Goal: Check status: Check status

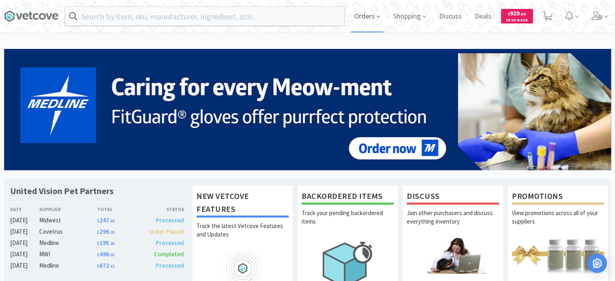
click at [356, 11] on span "Orders" at bounding box center [367, 16] width 32 height 32
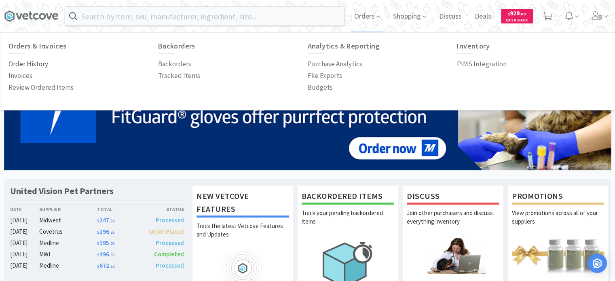
click at [37, 68] on p "Order History" at bounding box center [28, 64] width 40 height 11
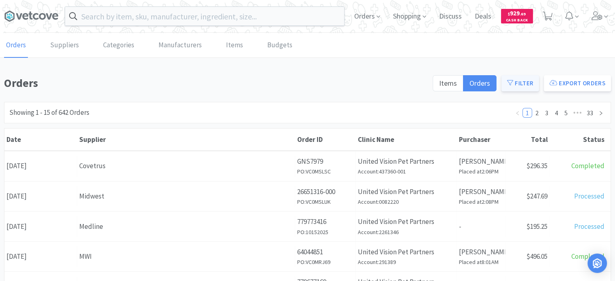
click at [513, 85] on span at bounding box center [510, 83] width 6 height 8
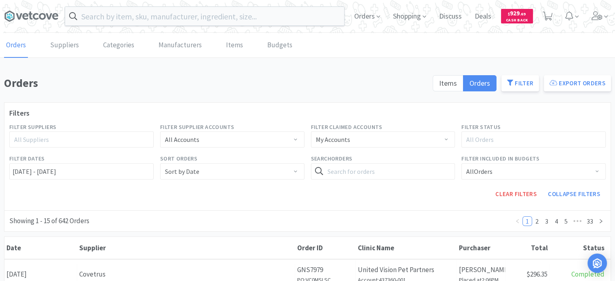
click at [42, 139] on div "All Suppliers" at bounding box center [77, 139] width 127 height 8
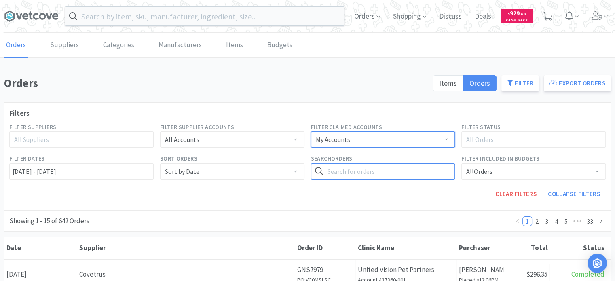
click at [412, 171] on input "text" at bounding box center [383, 171] width 144 height 16
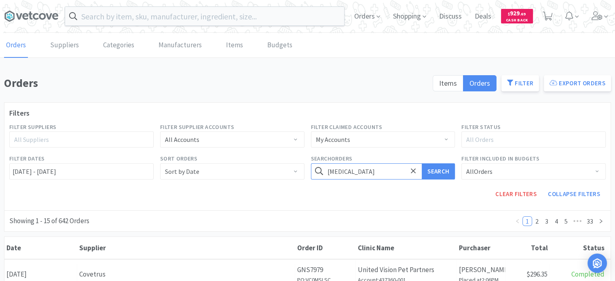
type input "[MEDICAL_DATA]"
click at [422, 163] on button "Search" at bounding box center [438, 171] width 33 height 16
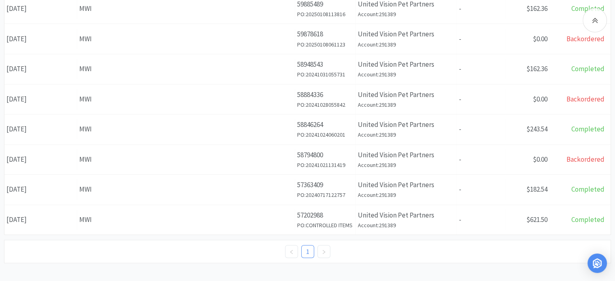
scroll to position [481, 0]
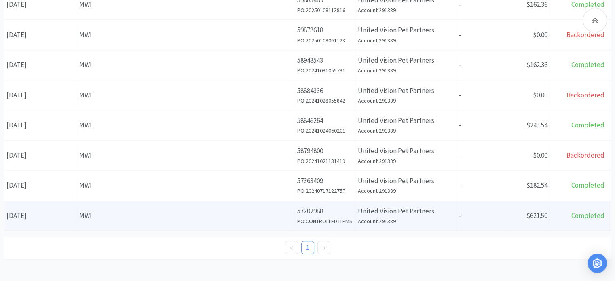
click at [138, 210] on div "MWI" at bounding box center [185, 215] width 213 height 11
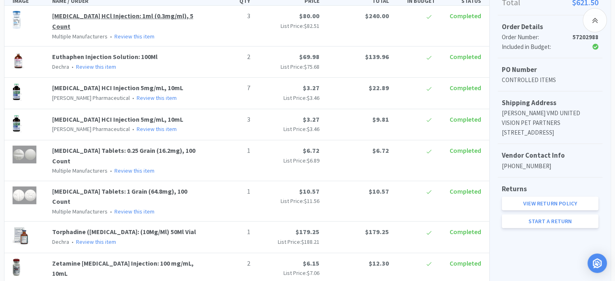
scroll to position [242, 0]
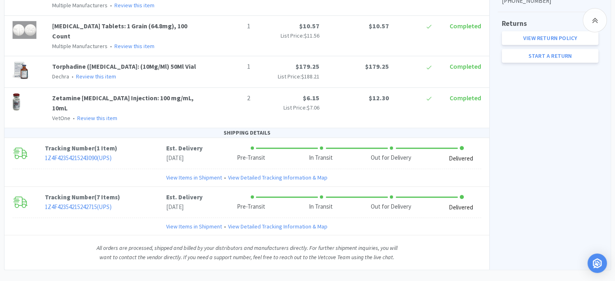
scroll to position [373, 0]
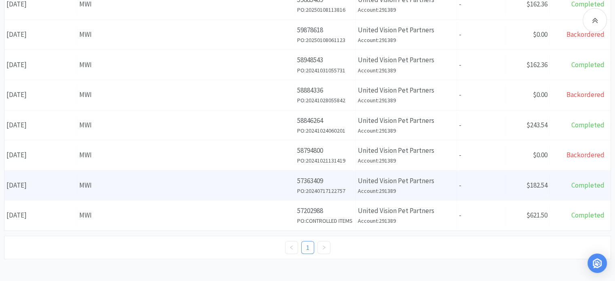
click at [131, 185] on div "MWI" at bounding box center [185, 185] width 213 height 11
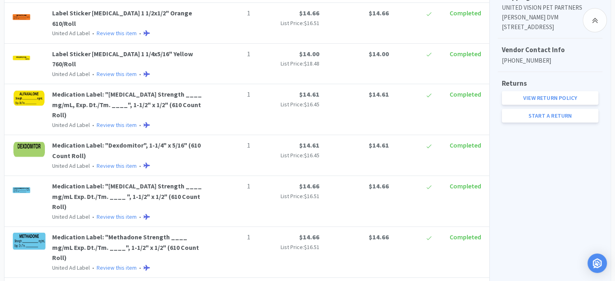
scroll to position [373, 0]
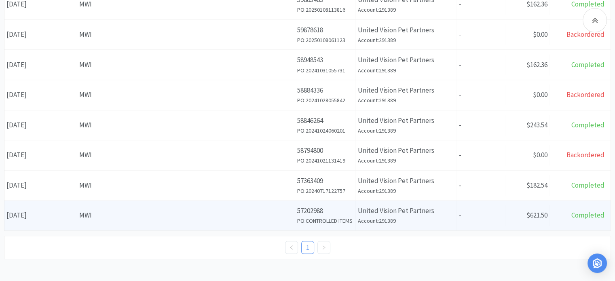
click at [160, 202] on div "Date [DATE] Supplier MWI Order ID 57202988 PO: CONTROLLED ITEMS Clinic Name Uni…" at bounding box center [307, 215] width 606 height 30
click at [158, 205] on div "Supplier MWI" at bounding box center [186, 215] width 218 height 21
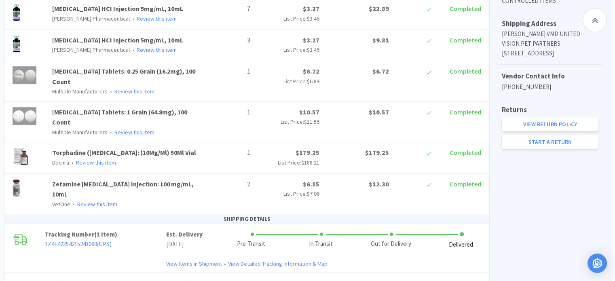
scroll to position [292, 0]
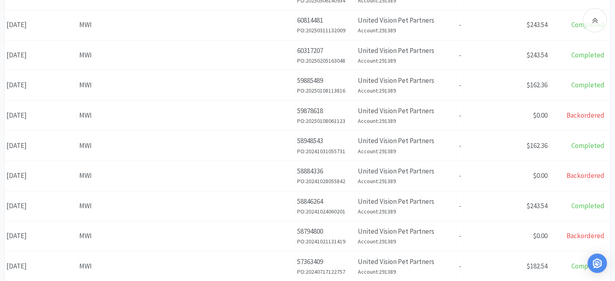
scroll to position [373, 0]
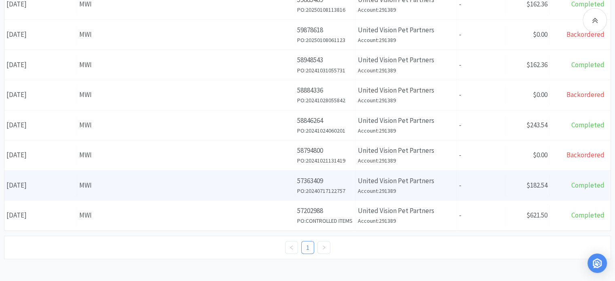
click at [74, 181] on div "Date [DATE]" at bounding box center [40, 185] width 73 height 21
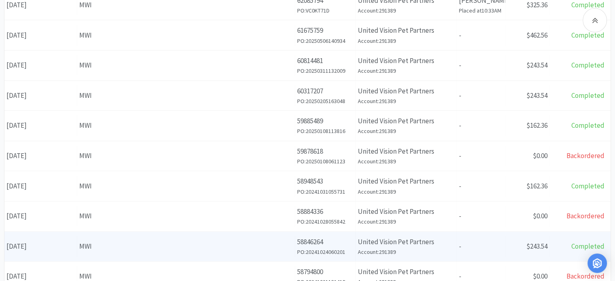
scroll to position [373, 0]
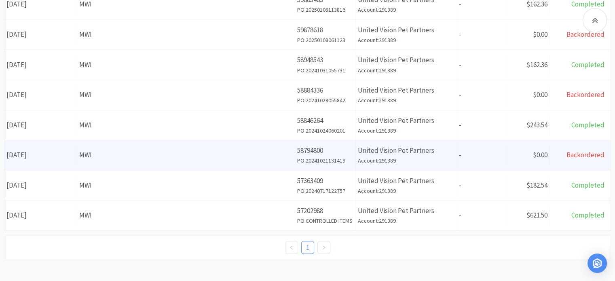
click at [121, 159] on div "Supplier MWI" at bounding box center [186, 155] width 218 height 21
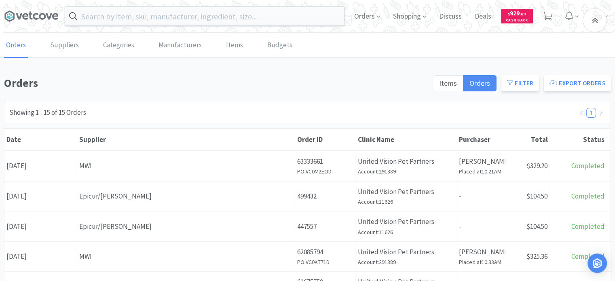
scroll to position [373, 0]
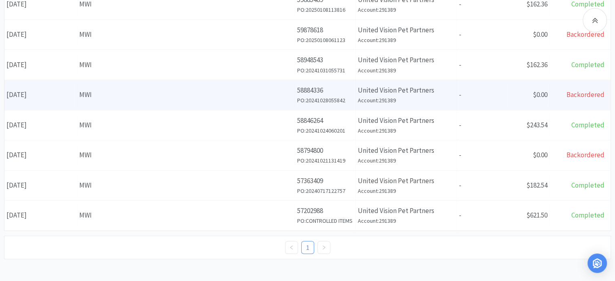
click at [189, 89] on div "MWI" at bounding box center [185, 94] width 213 height 11
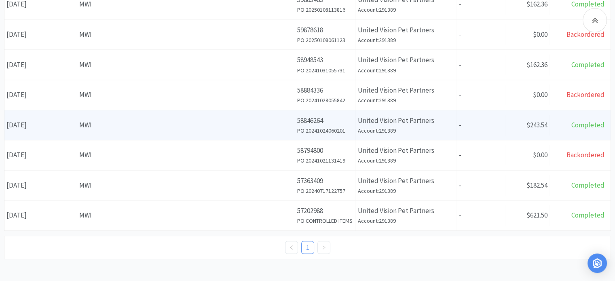
scroll to position [332, 0]
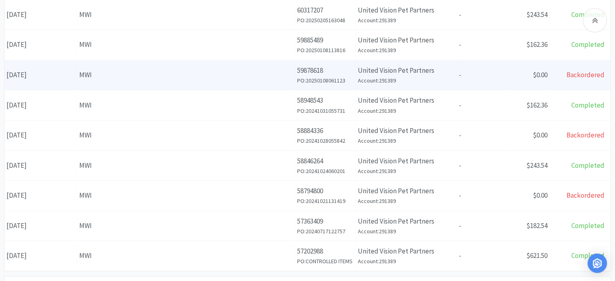
click at [130, 82] on div "Supplier MWI" at bounding box center [186, 75] width 218 height 21
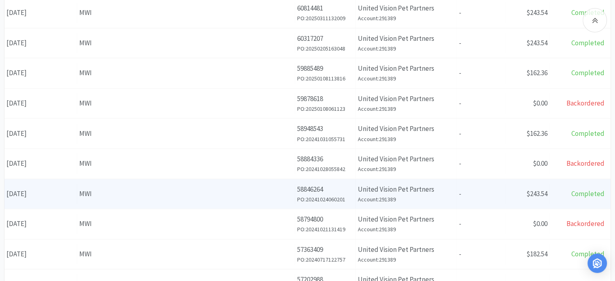
scroll to position [292, 0]
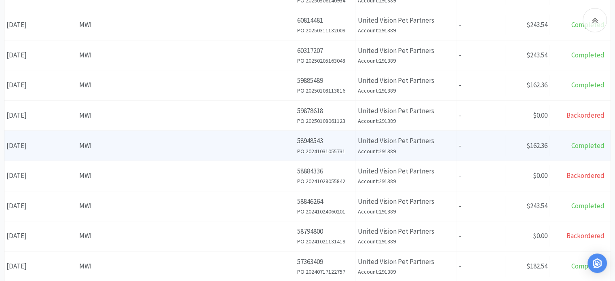
click at [83, 154] on div "Date [DATE] Supplier MWI Order ID 58948543 PO: 20241031055731 Clinic Name Unite…" at bounding box center [307, 146] width 606 height 30
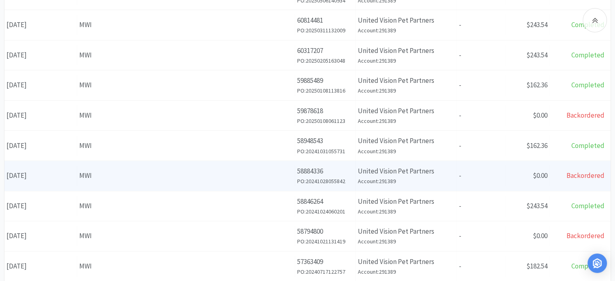
click at [114, 177] on div "MWI" at bounding box center [185, 175] width 213 height 11
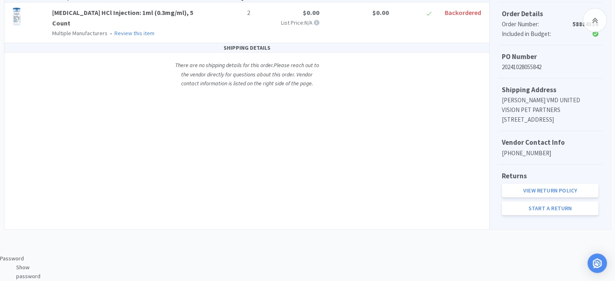
scroll to position [173, 0]
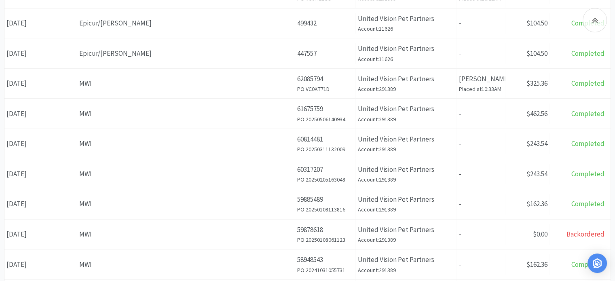
scroll to position [292, 0]
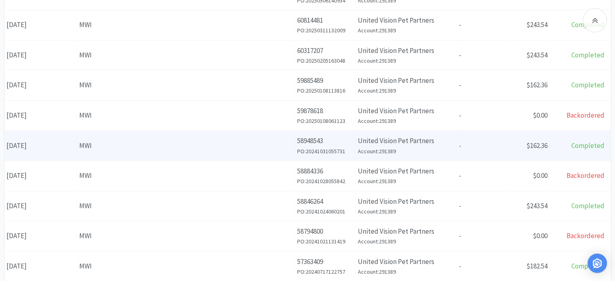
click at [92, 152] on div "Supplier MWI" at bounding box center [186, 145] width 218 height 21
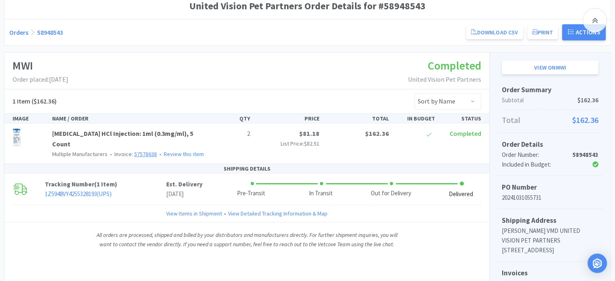
scroll to position [121, 0]
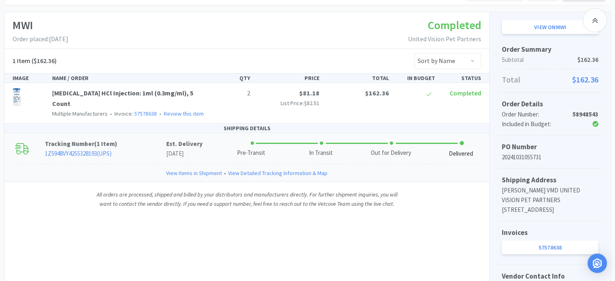
click at [261, 171] on link "View Detailed Tracking Information & Map" at bounding box center [277, 173] width 99 height 9
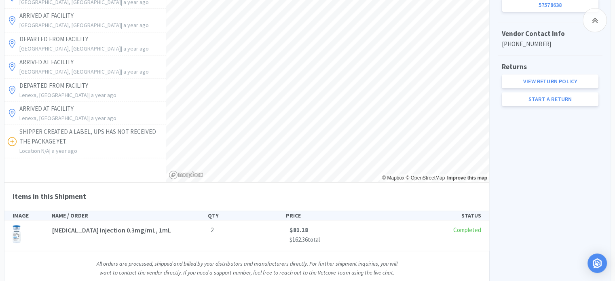
scroll to position [391, 0]
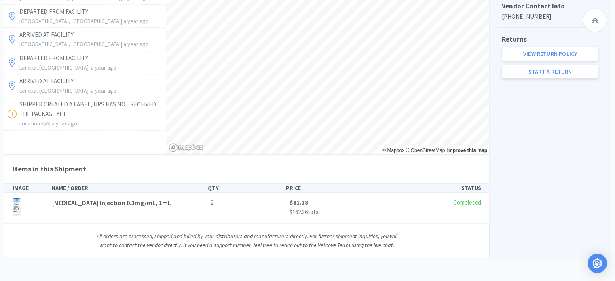
click at [120, 205] on span "[MEDICAL_DATA] Injection 0.3mg/mL, 1mL" at bounding box center [111, 202] width 119 height 8
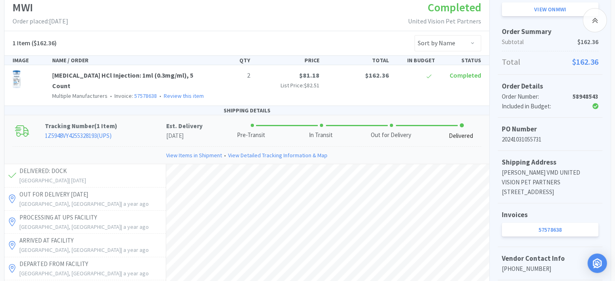
scroll to position [189, 0]
